Goal: Task Accomplishment & Management: Complete application form

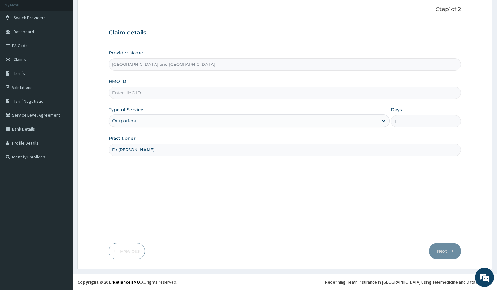
click at [151, 94] on input "HMO ID" at bounding box center [285, 93] width 352 height 12
type input "sut/10100/b"
click at [212, 186] on div "Step 1 of 2 Claim details Provider Name [GEOGRAPHIC_DATA] and Diagnostic Center…" at bounding box center [285, 115] width 352 height 218
click at [440, 249] on button "Next" at bounding box center [445, 251] width 32 height 16
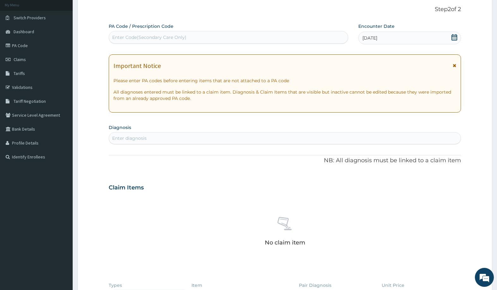
click at [169, 135] on div "Enter diagnosis" at bounding box center [285, 138] width 352 height 10
type input "[MEDICAL_DATA]"
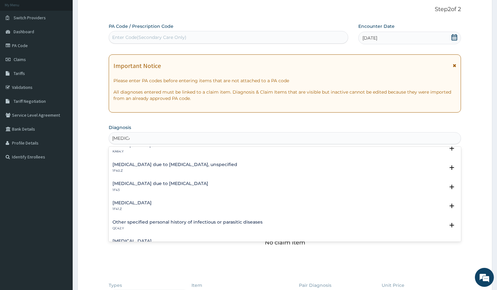
scroll to position [83, 0]
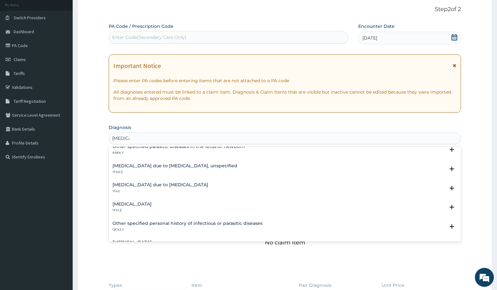
click at [175, 163] on h4 "[MEDICAL_DATA] due to [MEDICAL_DATA], unspecified" at bounding box center [175, 165] width 125 height 5
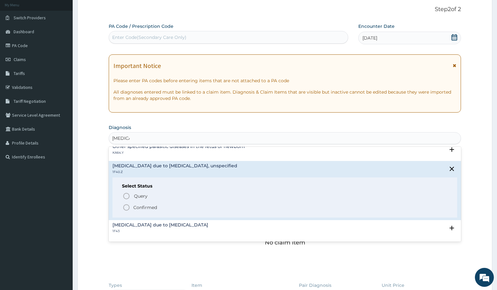
click at [127, 207] on icon "status option filled" at bounding box center [127, 208] width 8 height 8
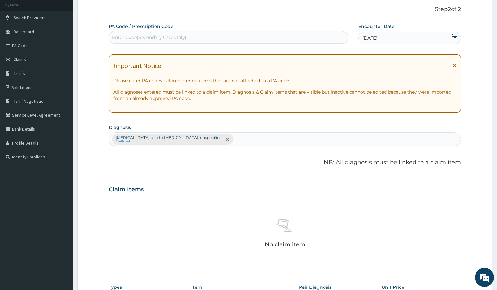
click at [255, 138] on div "[MEDICAL_DATA] due to [MEDICAL_DATA], unspecified Confirmed" at bounding box center [285, 138] width 352 height 13
type input "[MEDICAL_DATA]"
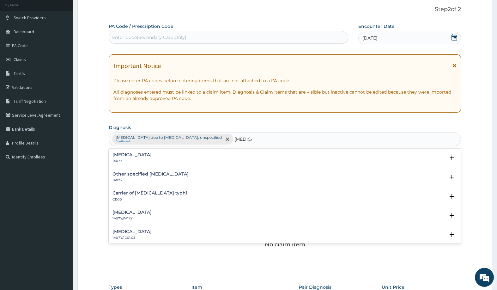
click at [140, 157] on div "[MEDICAL_DATA] 1A07.Z" at bounding box center [132, 157] width 39 height 11
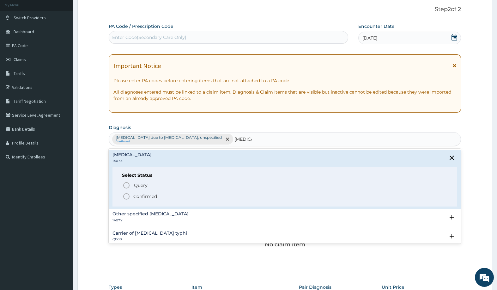
click at [128, 195] on icon "status option filled" at bounding box center [127, 197] width 8 height 8
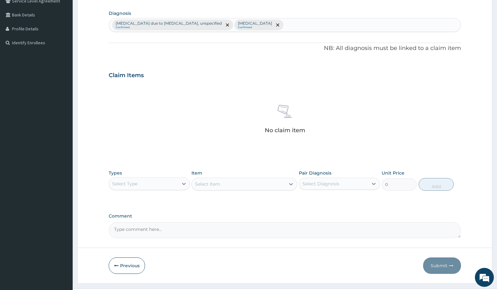
scroll to position [166, 0]
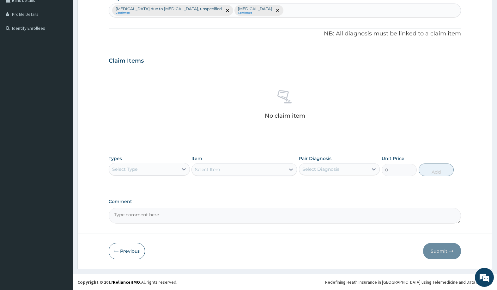
click at [151, 169] on div "Select Type" at bounding box center [143, 169] width 69 height 10
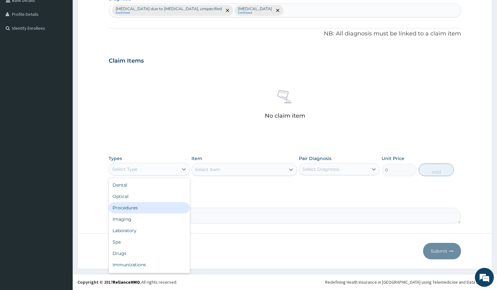
click at [158, 207] on div "Procedures" at bounding box center [149, 207] width 81 height 11
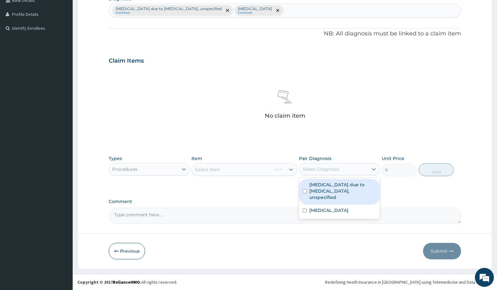
click at [314, 169] on div "Select Diagnosis" at bounding box center [321, 169] width 37 height 6
click at [321, 186] on label "[MEDICAL_DATA] due to [MEDICAL_DATA], unspecified" at bounding box center [343, 190] width 67 height 19
checkbox input "true"
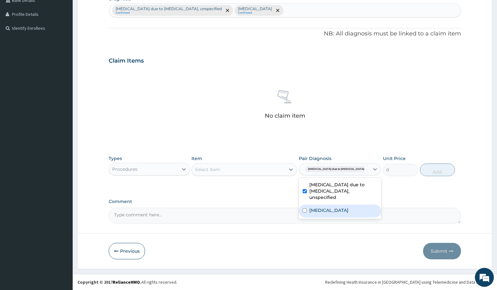
click at [324, 208] on div "[MEDICAL_DATA]" at bounding box center [340, 211] width 82 height 13
checkbox input "true"
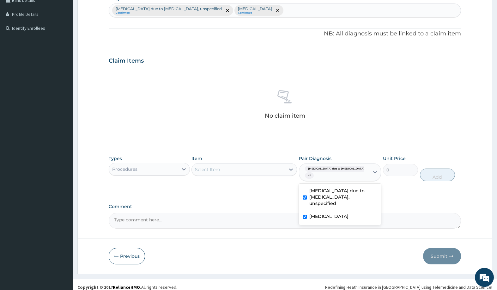
click at [218, 169] on div "Select Item" at bounding box center [207, 169] width 25 height 6
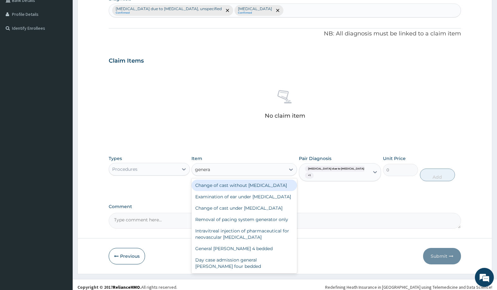
type input "general"
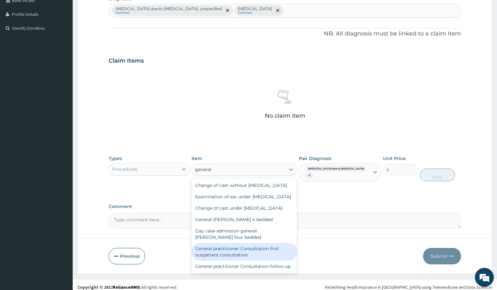
click at [239, 261] on div "General practitioner Consultation first outpatient consultation" at bounding box center [245, 252] width 106 height 18
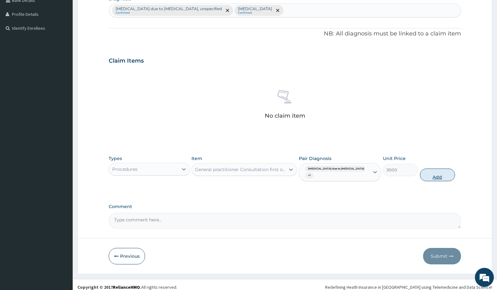
click at [436, 169] on button "Add" at bounding box center [437, 175] width 35 height 13
type input "0"
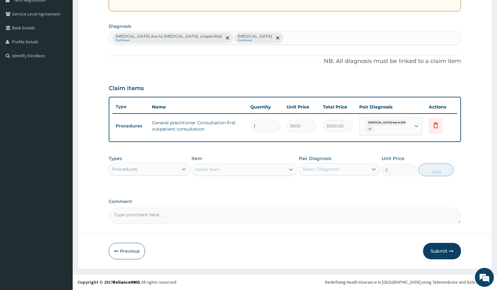
scroll to position [138, 0]
click at [161, 172] on div "Procedures" at bounding box center [143, 169] width 69 height 10
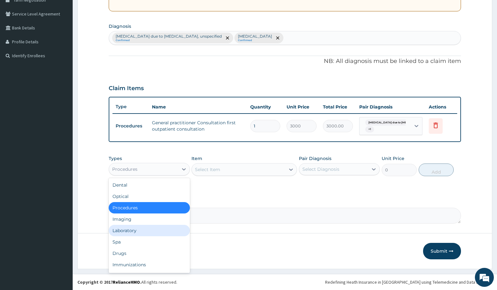
click at [157, 234] on div "Laboratory" at bounding box center [149, 230] width 81 height 11
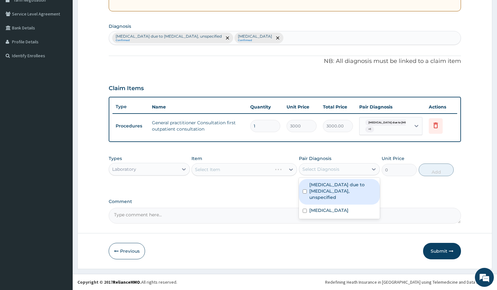
click at [341, 170] on div "Select Diagnosis" at bounding box center [333, 169] width 69 height 10
click at [337, 185] on label "[MEDICAL_DATA] due to [MEDICAL_DATA], unspecified" at bounding box center [343, 190] width 67 height 19
checkbox input "true"
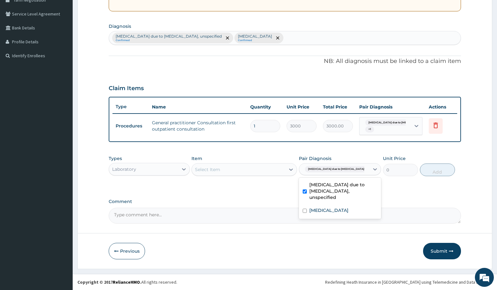
click at [252, 168] on div "Select Item" at bounding box center [239, 169] width 94 height 10
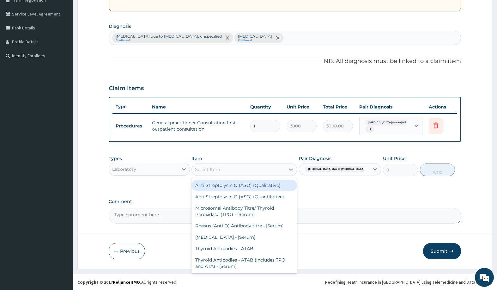
type input "m"
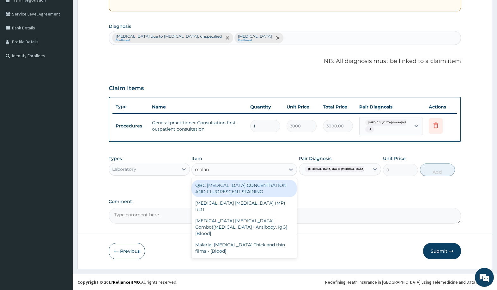
type input "[MEDICAL_DATA]"
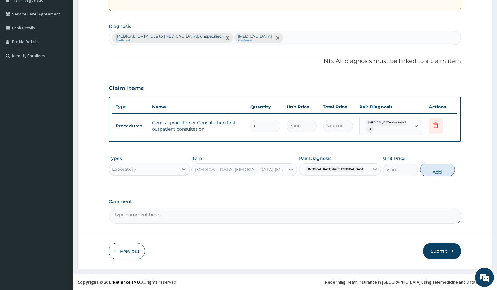
click at [434, 169] on button "Add" at bounding box center [437, 169] width 35 height 13
type input "0"
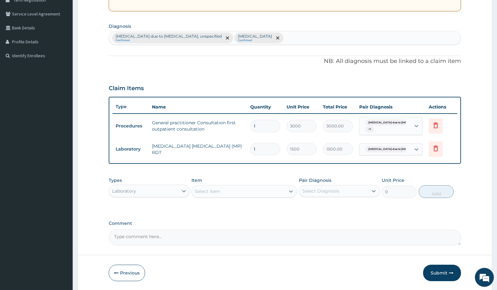
click at [215, 188] on div "Select Item" at bounding box center [207, 191] width 25 height 6
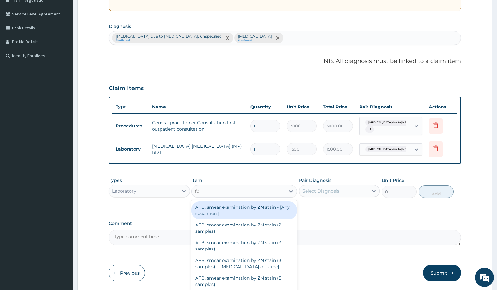
type input "fbc"
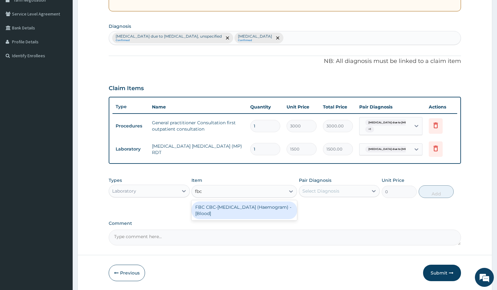
type input "3000"
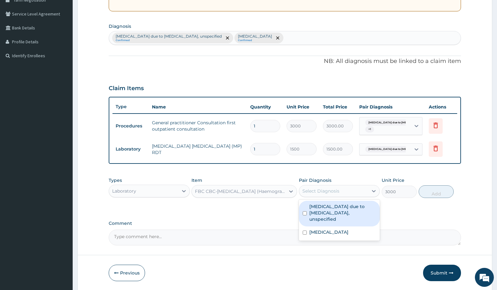
click at [318, 191] on div "Select Diagnosis" at bounding box center [321, 191] width 37 height 6
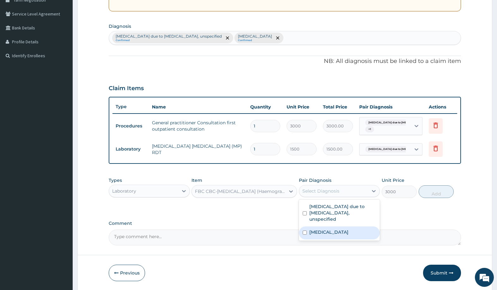
click at [334, 229] on label "[MEDICAL_DATA]" at bounding box center [329, 232] width 39 height 6
checkbox input "true"
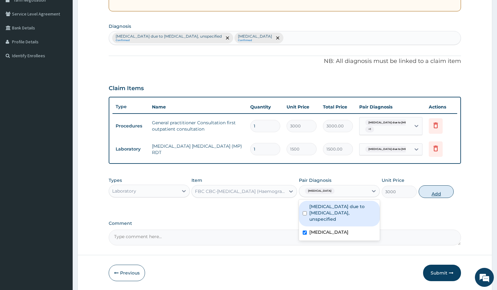
click at [436, 193] on button "Add" at bounding box center [436, 191] width 35 height 13
type input "0"
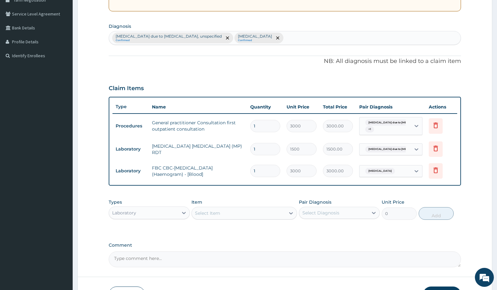
click at [167, 212] on div "Laboratory" at bounding box center [143, 213] width 69 height 10
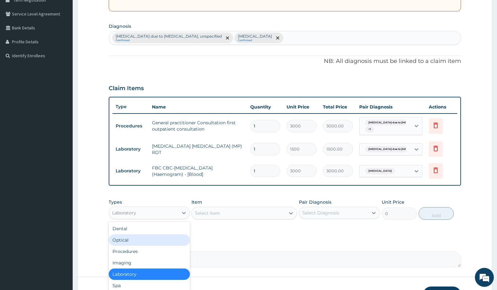
scroll to position [22, 0]
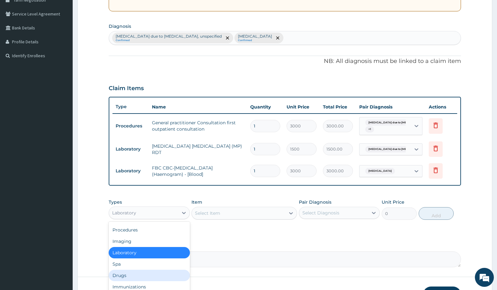
click at [146, 277] on div "Drugs" at bounding box center [149, 275] width 81 height 11
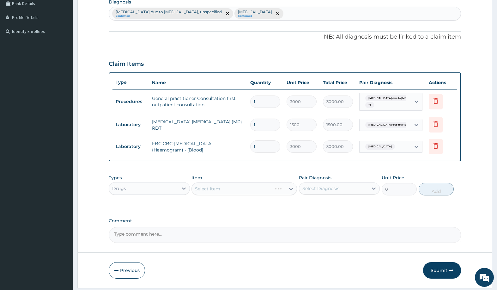
scroll to position [182, 0]
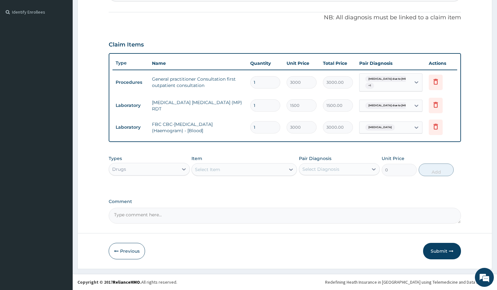
click at [225, 166] on div "Select Item" at bounding box center [239, 169] width 94 height 10
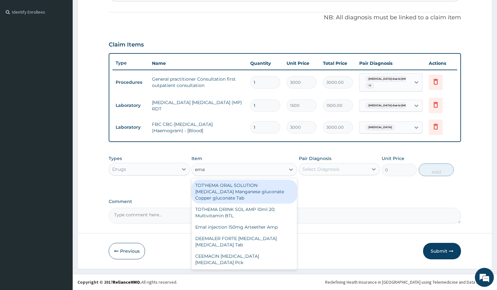
type input "emal"
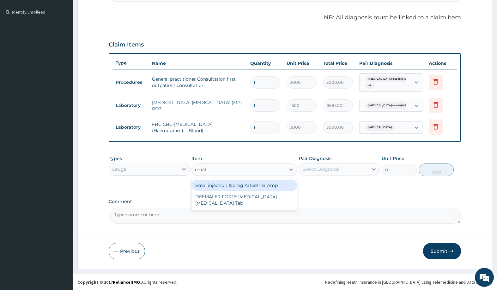
type input "4259.25"
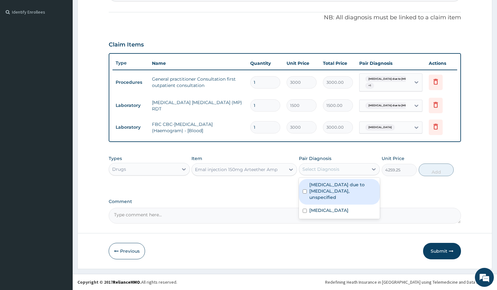
click at [316, 170] on div "Select Diagnosis" at bounding box center [321, 169] width 37 height 6
click at [336, 188] on label "[MEDICAL_DATA] due to [MEDICAL_DATA], unspecified" at bounding box center [343, 190] width 67 height 19
checkbox input "true"
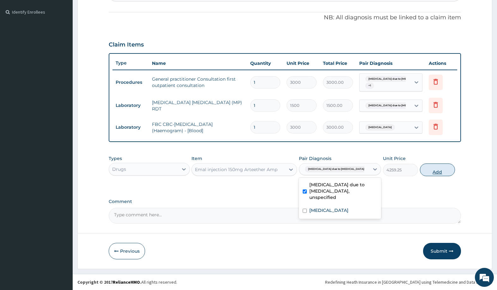
click at [430, 173] on button "Add" at bounding box center [437, 169] width 35 height 13
type input "0"
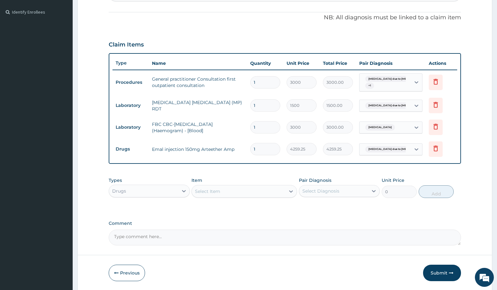
click at [232, 189] on div "Select Item" at bounding box center [239, 191] width 94 height 10
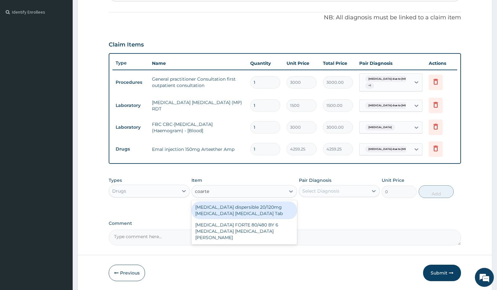
type input "[MEDICAL_DATA]"
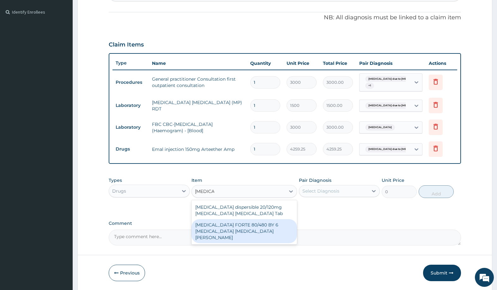
type input "4830"
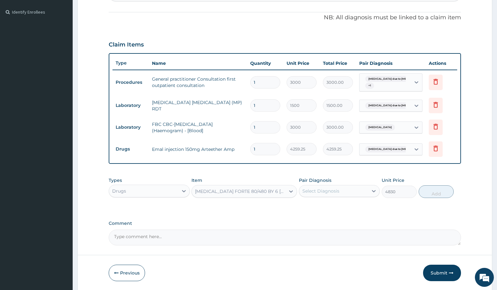
click at [322, 188] on div "Select Diagnosis" at bounding box center [321, 191] width 37 height 6
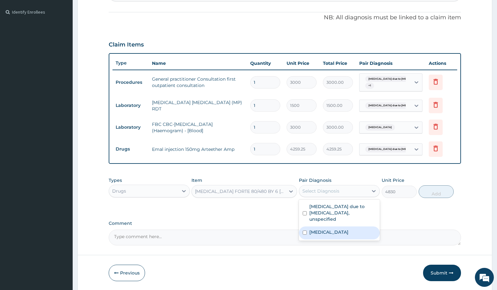
click at [343, 229] on label "[MEDICAL_DATA]" at bounding box center [329, 232] width 39 height 6
click at [342, 229] on label "[MEDICAL_DATA]" at bounding box center [329, 232] width 39 height 6
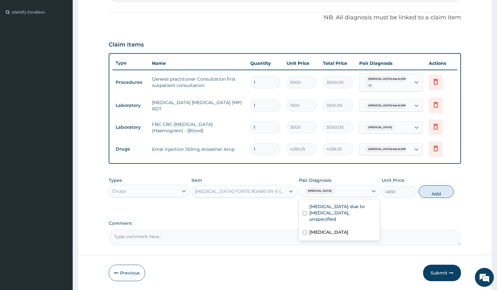
checkbox input "false"
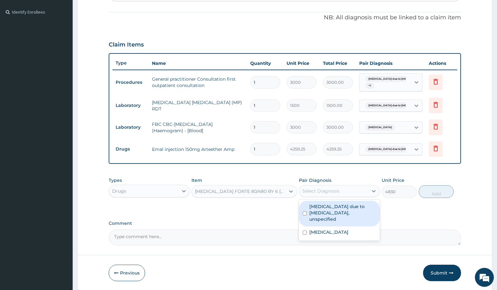
click at [341, 212] on label "[MEDICAL_DATA] due to [MEDICAL_DATA], unspecified" at bounding box center [343, 212] width 67 height 19
checkbox input "true"
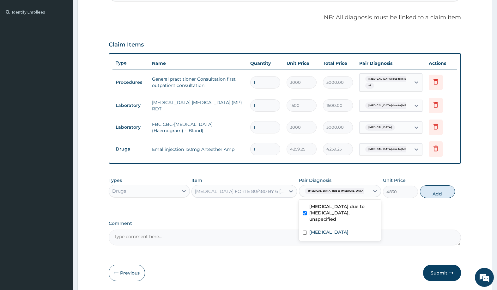
click at [428, 190] on button "Add" at bounding box center [437, 191] width 35 height 13
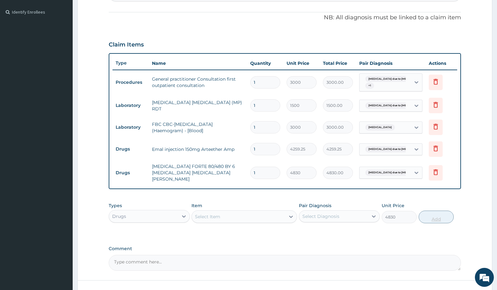
type input "0"
click at [249, 213] on div "Select Item" at bounding box center [239, 217] width 94 height 10
click at [228, 212] on div "Select Item" at bounding box center [239, 217] width 94 height 10
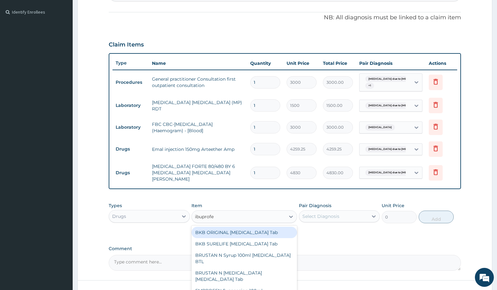
type input "[MEDICAL_DATA]"
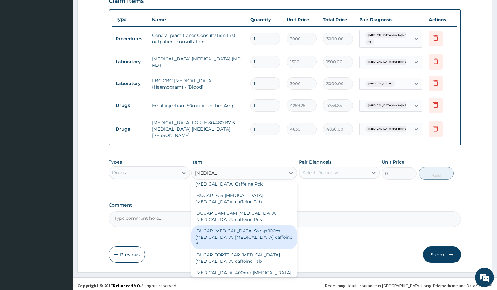
scroll to position [106, 0]
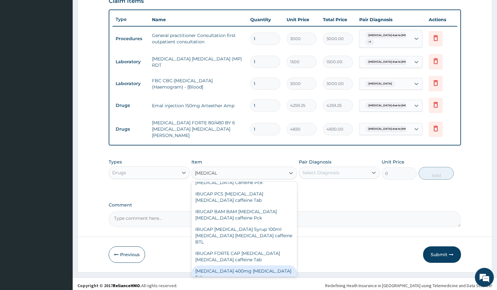
click at [253, 265] on div "[MEDICAL_DATA] 400mg [MEDICAL_DATA] Tab" at bounding box center [245, 274] width 106 height 18
type input "94.875"
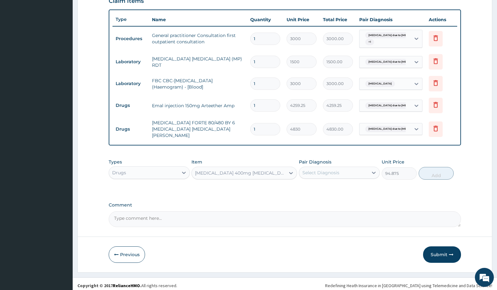
click at [330, 167] on div "Select Diagnosis" at bounding box center [339, 173] width 81 height 12
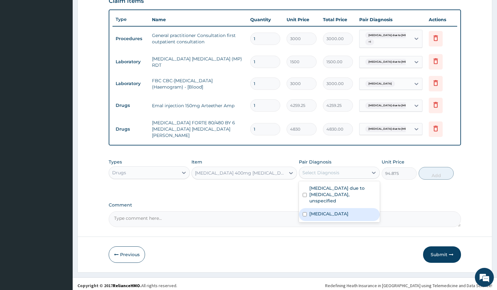
click at [336, 211] on label "[MEDICAL_DATA]" at bounding box center [329, 214] width 39 height 6
checkbox input "true"
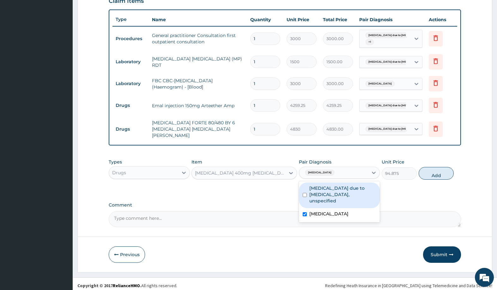
click at [335, 188] on label "[MEDICAL_DATA] due to [MEDICAL_DATA], unspecified" at bounding box center [343, 194] width 67 height 19
checkbox input "true"
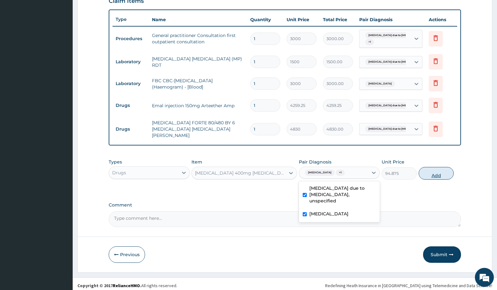
click at [435, 169] on button "Add" at bounding box center [436, 173] width 35 height 13
type input "0"
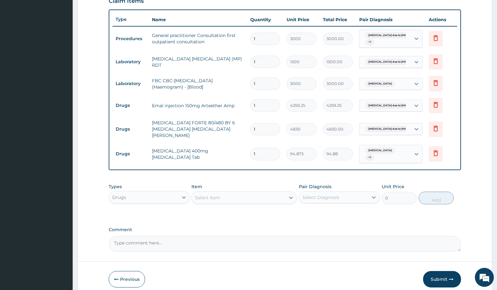
type input "18"
type input "1707.75"
type input "18"
click at [248, 193] on div "Select Item" at bounding box center [239, 198] width 94 height 10
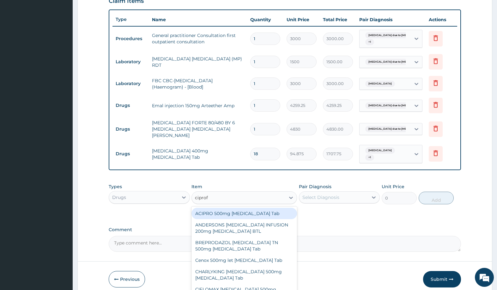
type input "ciprofl"
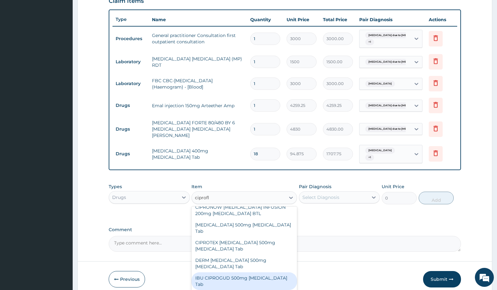
scroll to position [220, 0]
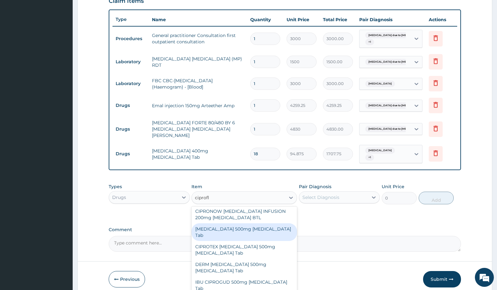
click at [240, 223] on div "[MEDICAL_DATA] 500mg [MEDICAL_DATA] Tab" at bounding box center [245, 232] width 106 height 18
type input "431.25"
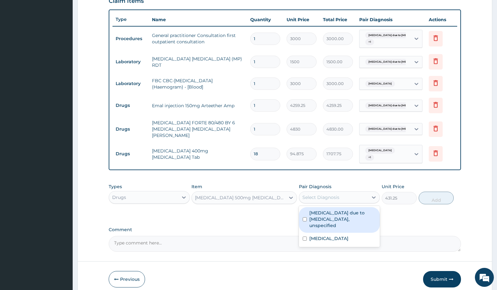
click at [329, 194] on div "Select Diagnosis" at bounding box center [321, 197] width 37 height 6
click at [340, 210] on label "[MEDICAL_DATA] due to [MEDICAL_DATA], unspecified" at bounding box center [343, 219] width 67 height 19
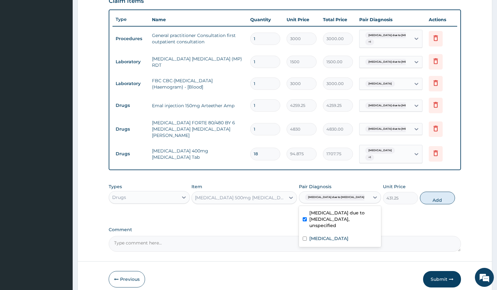
click at [336, 213] on label "[MEDICAL_DATA] due to [MEDICAL_DATA], unspecified" at bounding box center [344, 219] width 68 height 19
checkbox input "false"
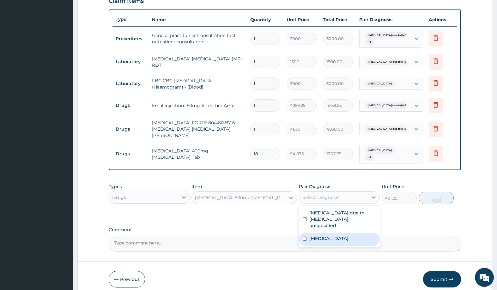
click at [334, 235] on label "[MEDICAL_DATA]" at bounding box center [329, 238] width 39 height 6
checkbox input "true"
click at [440, 192] on button "Add" at bounding box center [436, 198] width 35 height 13
type input "0"
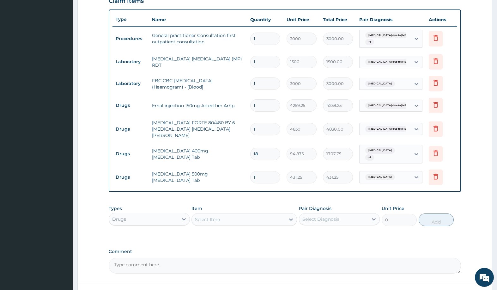
type input "15"
type input "6468.75"
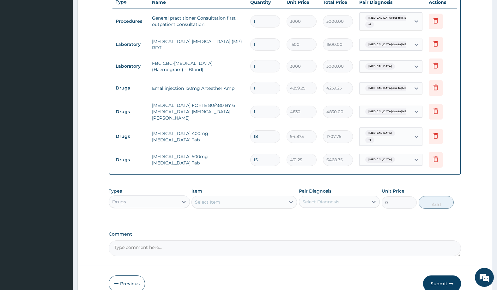
scroll to position [272, 0]
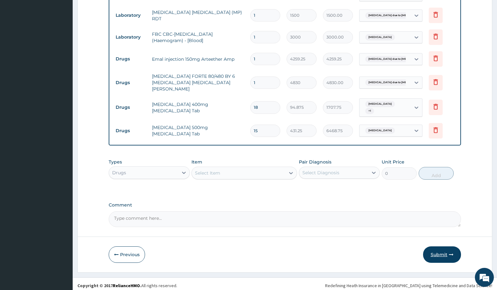
type input "15"
click at [440, 251] on button "Submit" at bounding box center [442, 254] width 38 height 16
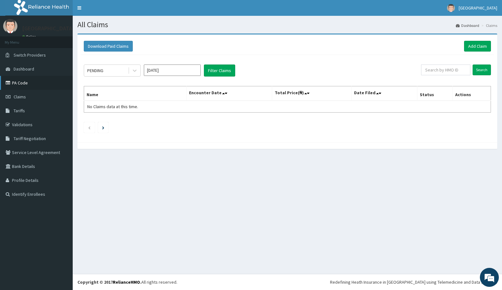
click at [22, 85] on link "PA Code" at bounding box center [36, 83] width 73 height 14
